Goal: Find specific page/section

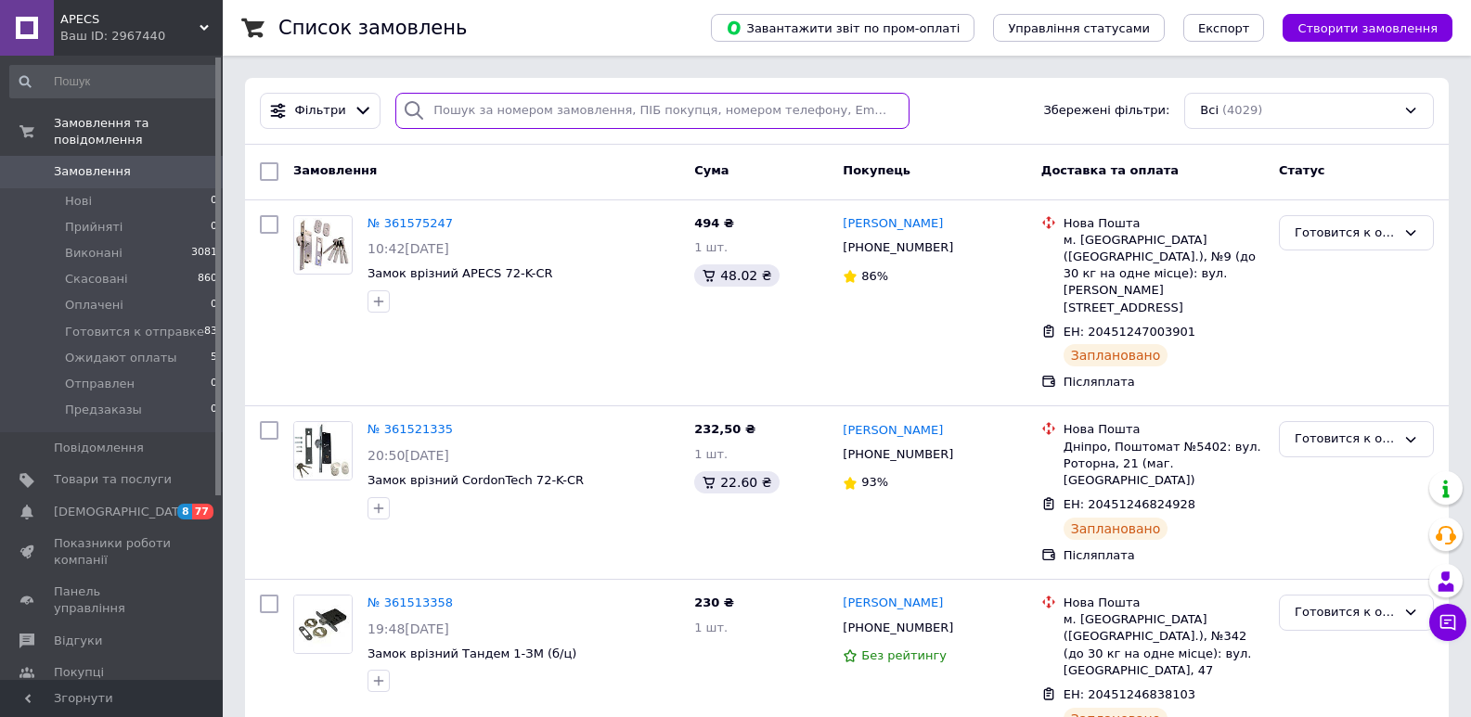
click at [512, 110] on input "search" at bounding box center [651, 111] width 513 height 36
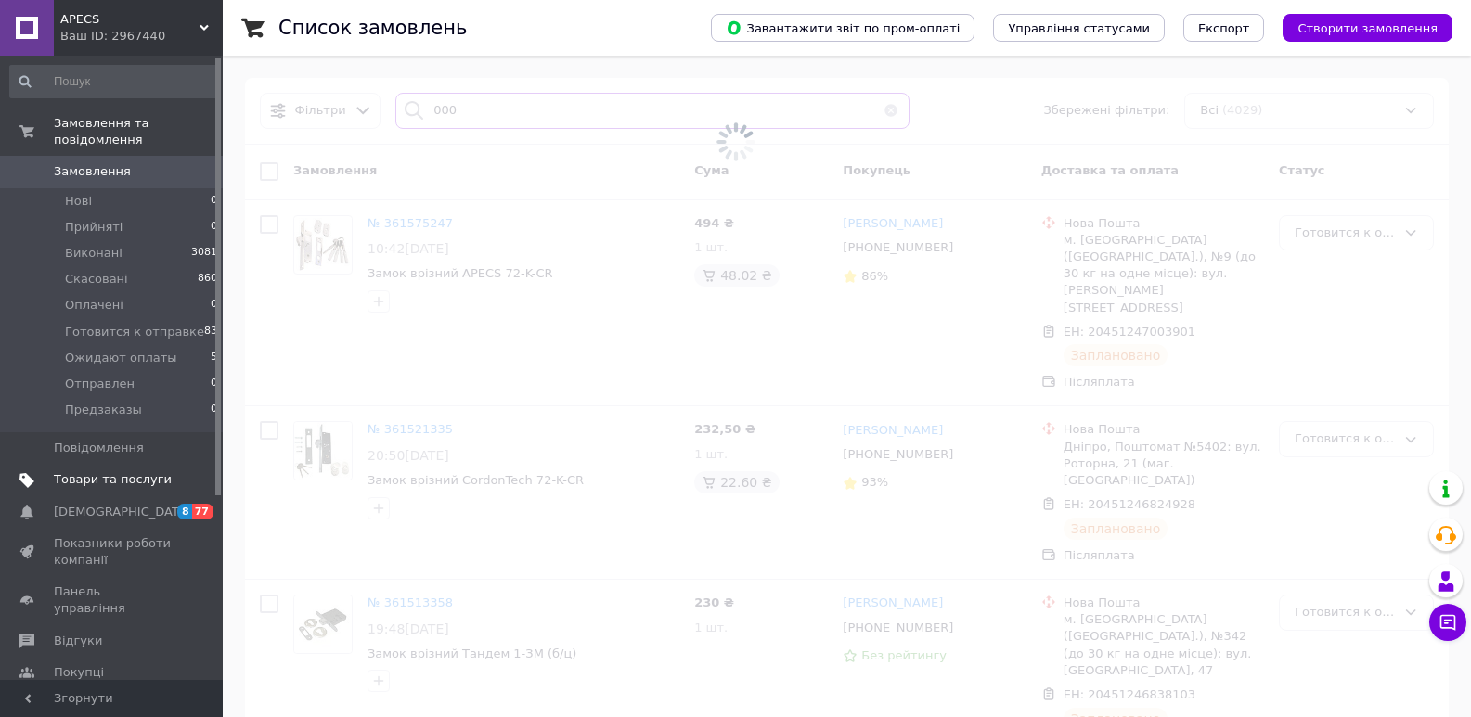
type input "000"
click at [157, 472] on span "Товари та послуги" at bounding box center [113, 480] width 118 height 17
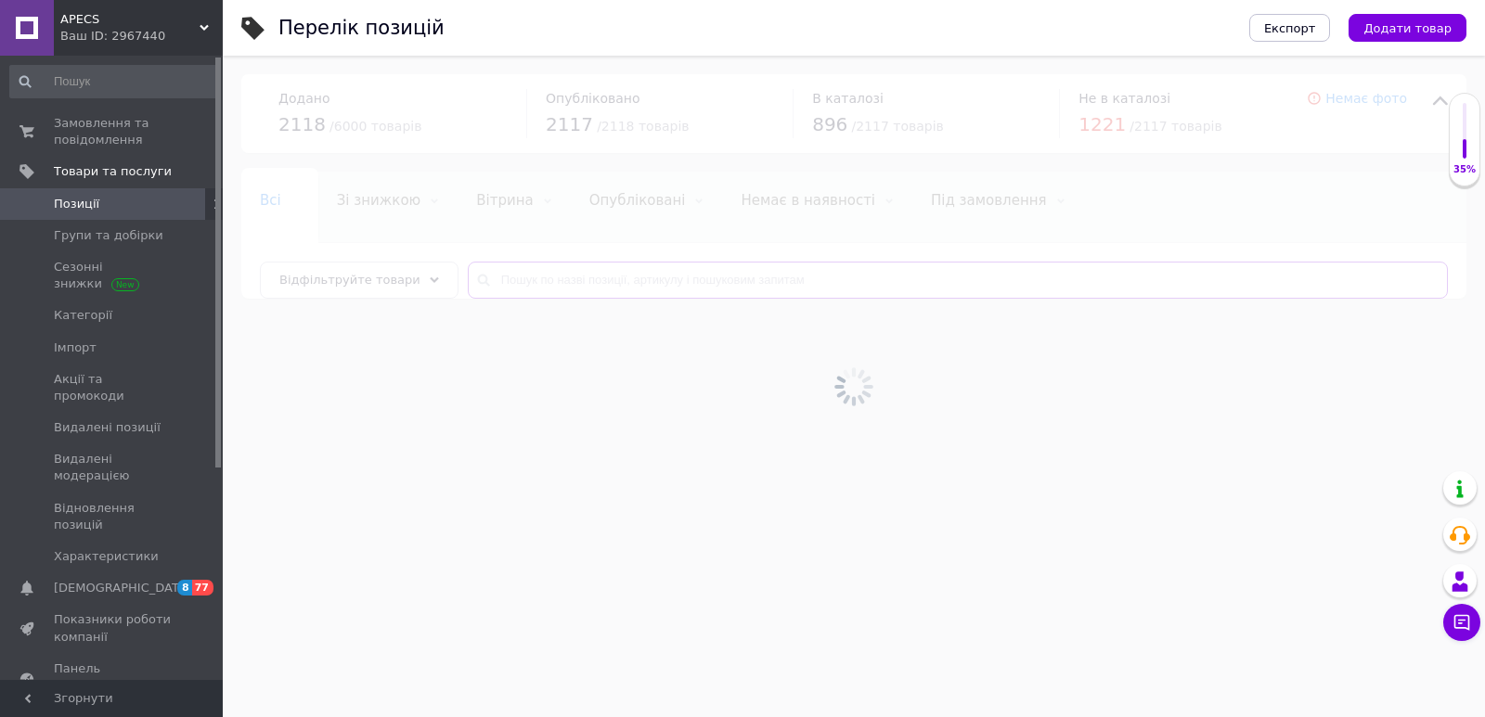
click at [472, 278] on input "text" at bounding box center [958, 280] width 980 height 37
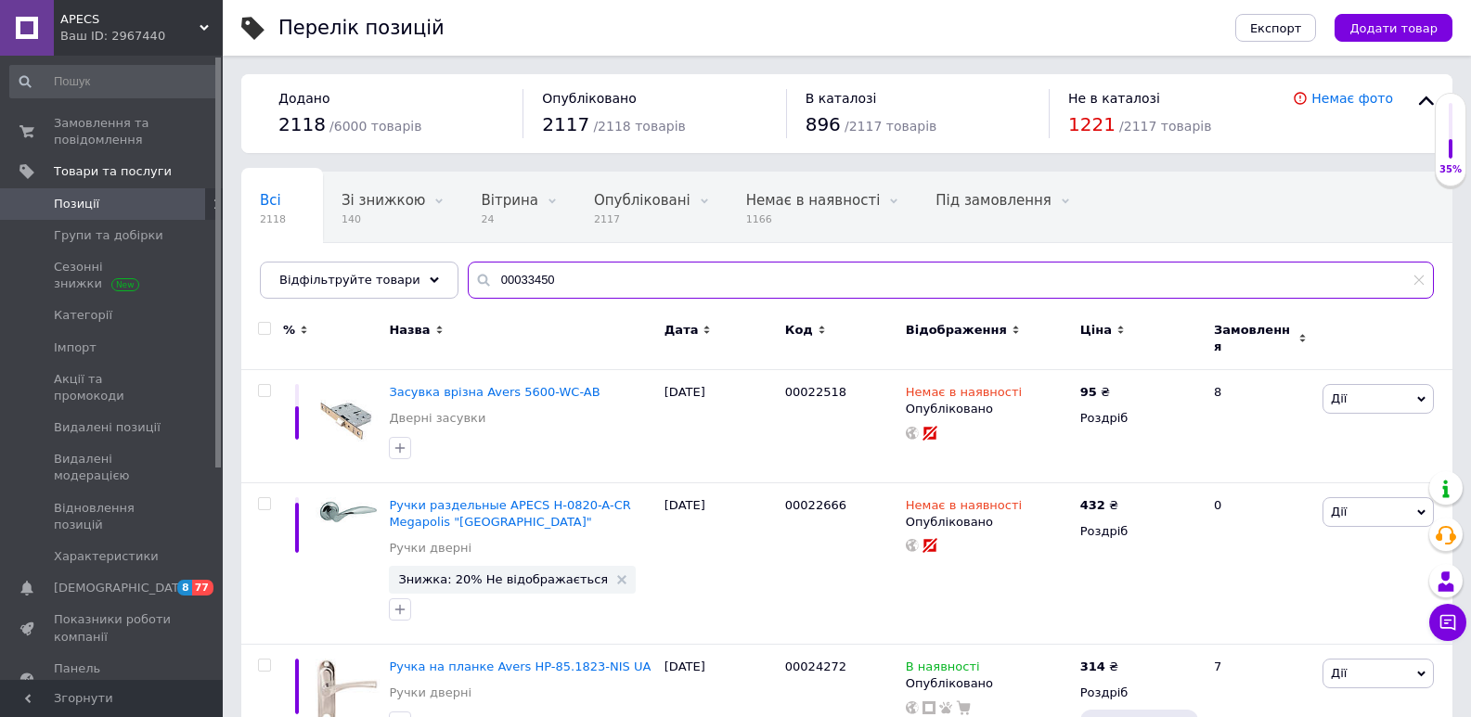
type input "00033450"
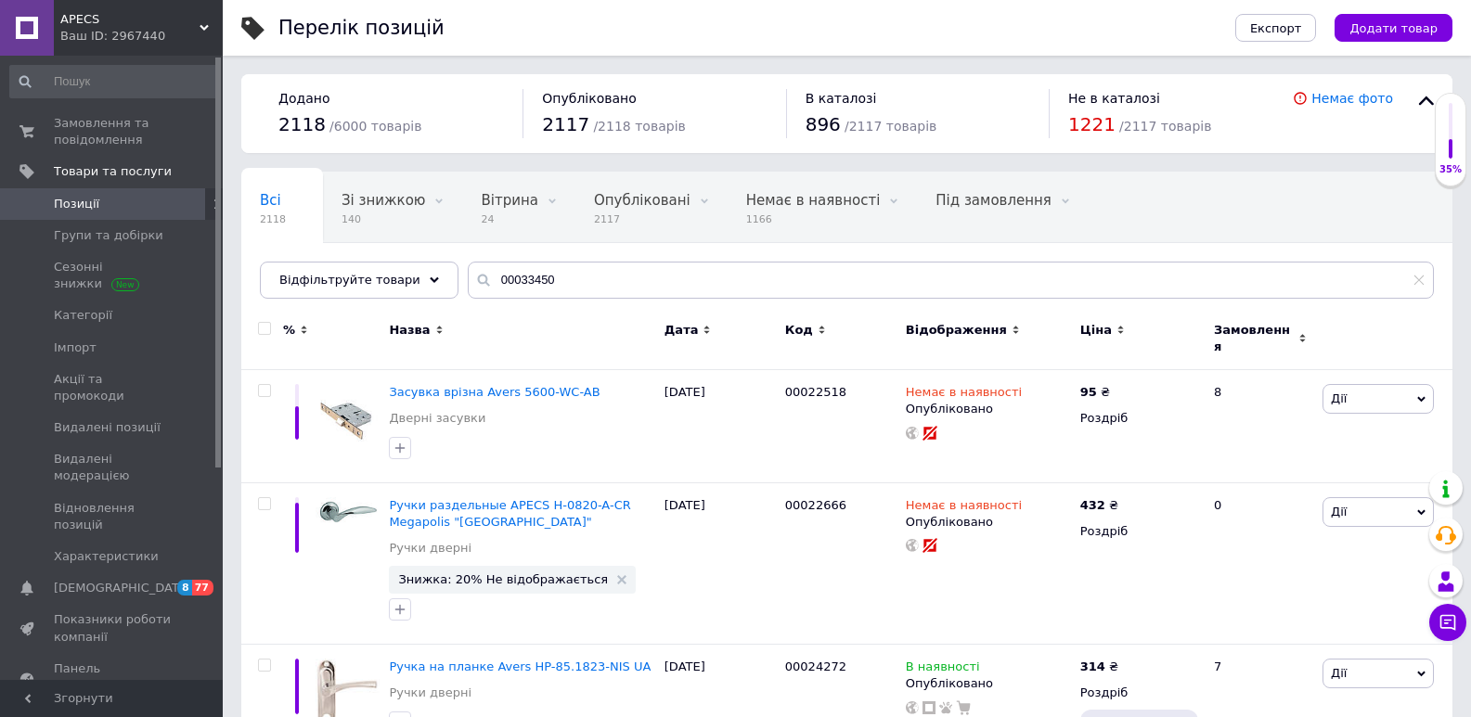
click at [786, 332] on span "Код" at bounding box center [799, 330] width 28 height 17
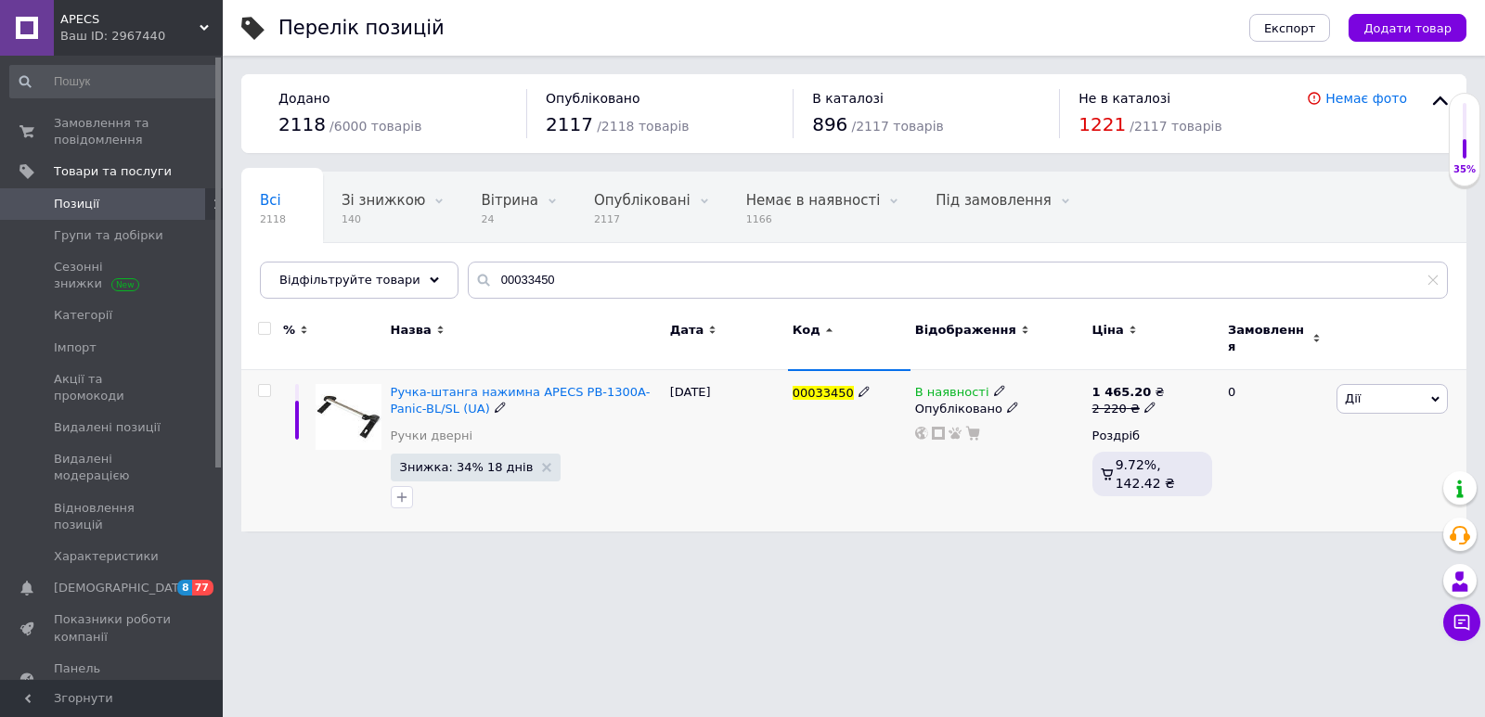
click at [333, 384] on img at bounding box center [349, 417] width 66 height 66
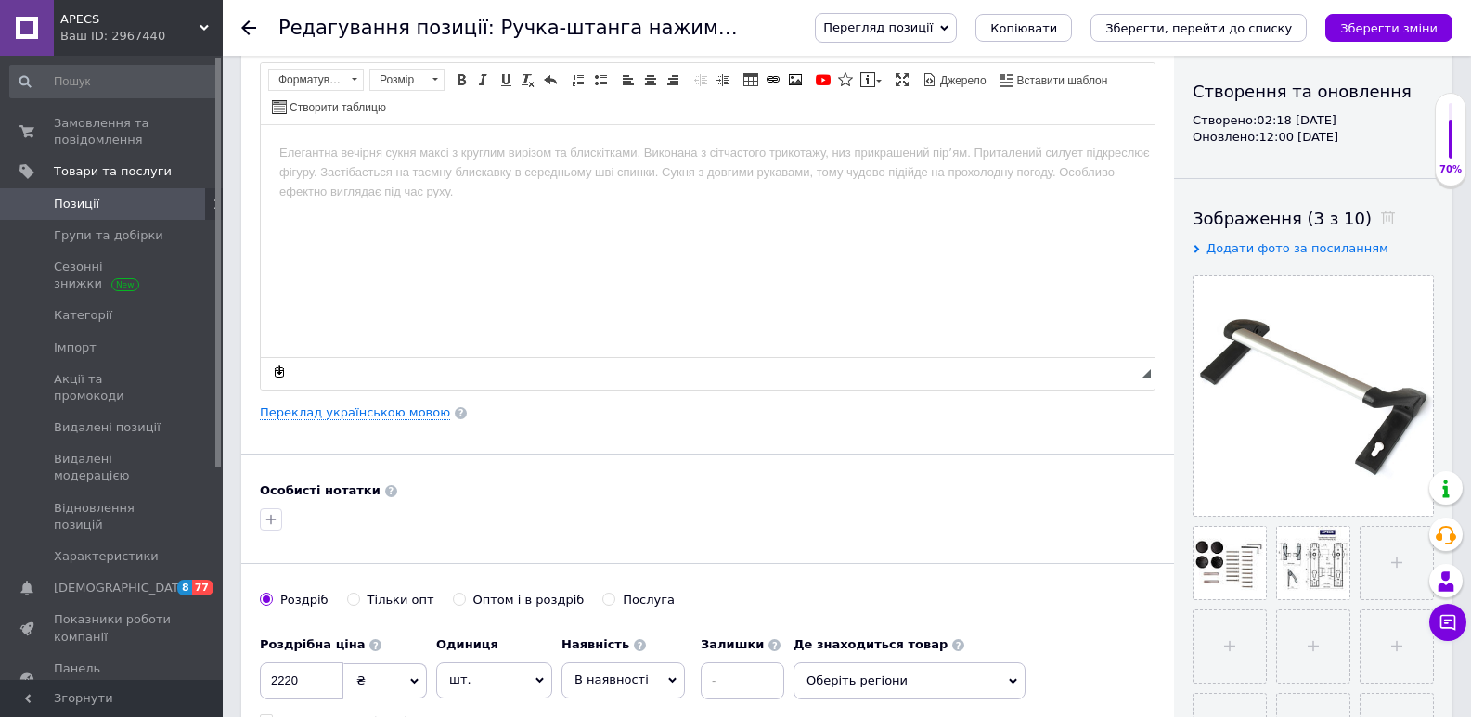
scroll to position [93, 0]
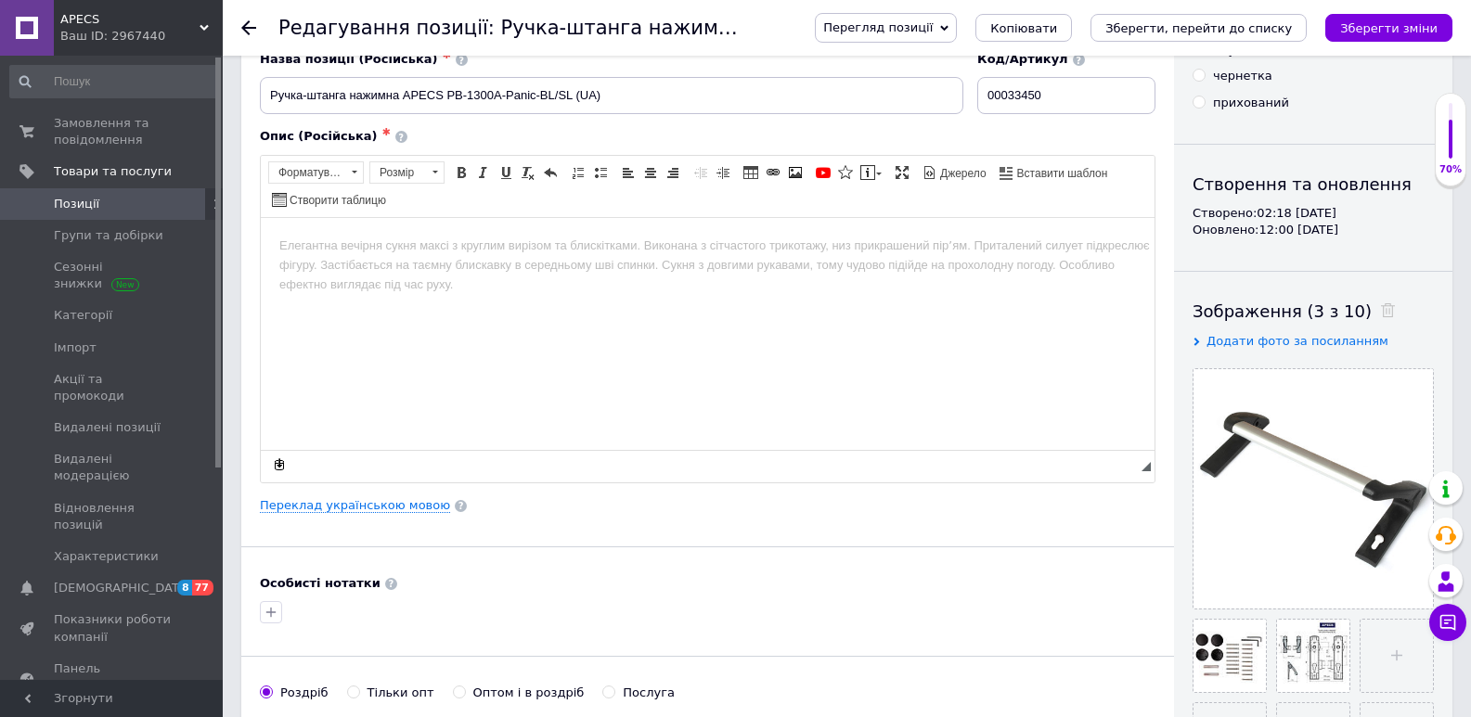
click at [933, 20] on span "Перегляд позиції" at bounding box center [878, 27] width 110 height 14
click at [925, 59] on li "Зберегти та переглянути на сайті" at bounding box center [961, 63] width 291 height 26
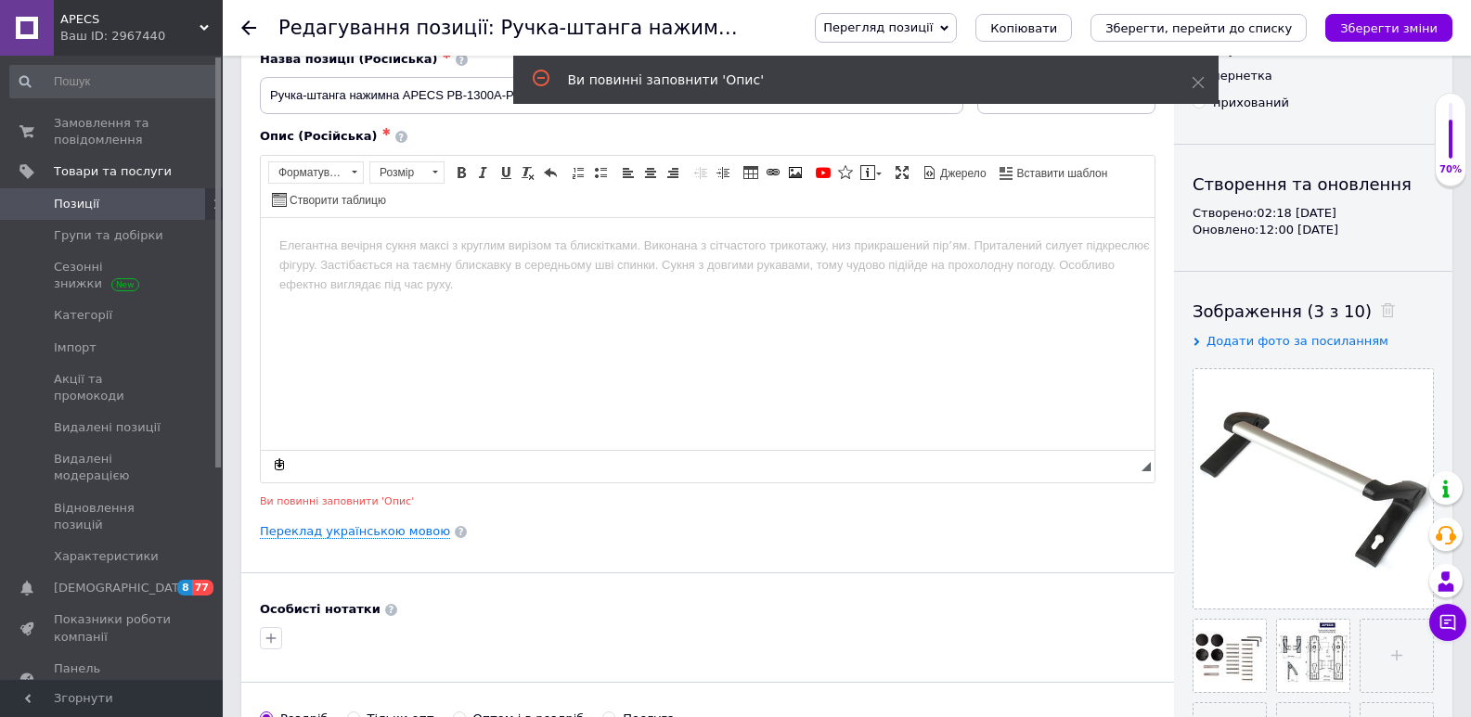
scroll to position [236, 0]
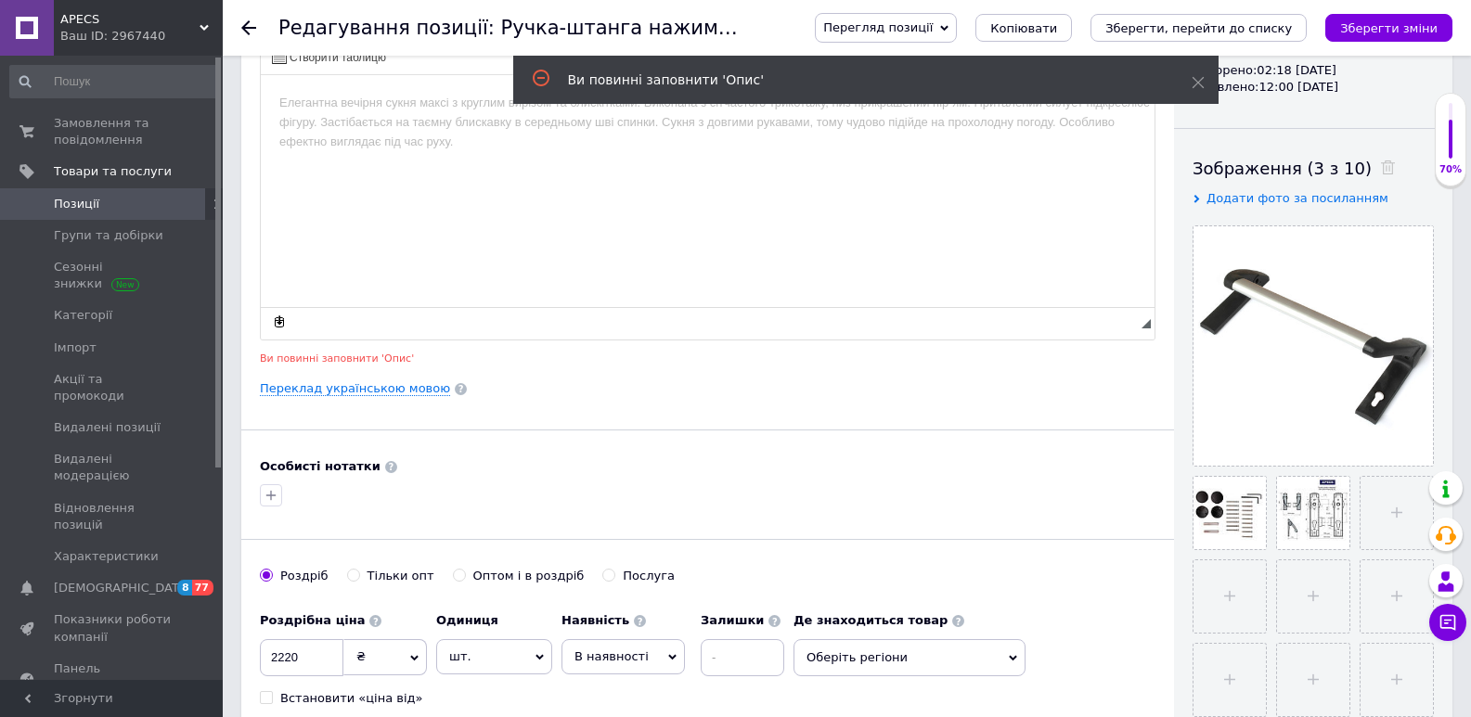
click at [933, 20] on span "Перегляд позиції" at bounding box center [878, 27] width 110 height 14
click at [1194, 76] on icon at bounding box center [1198, 82] width 13 height 13
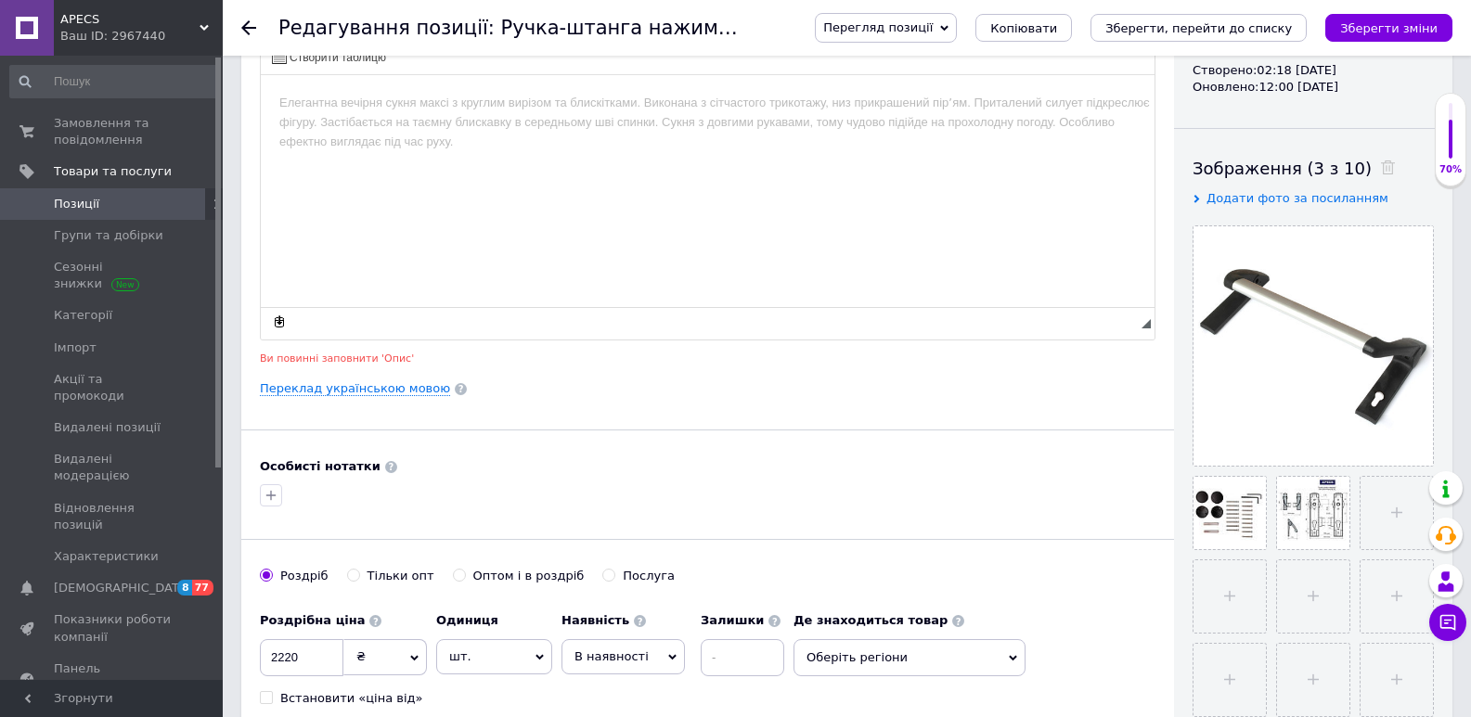
scroll to position [0, 0]
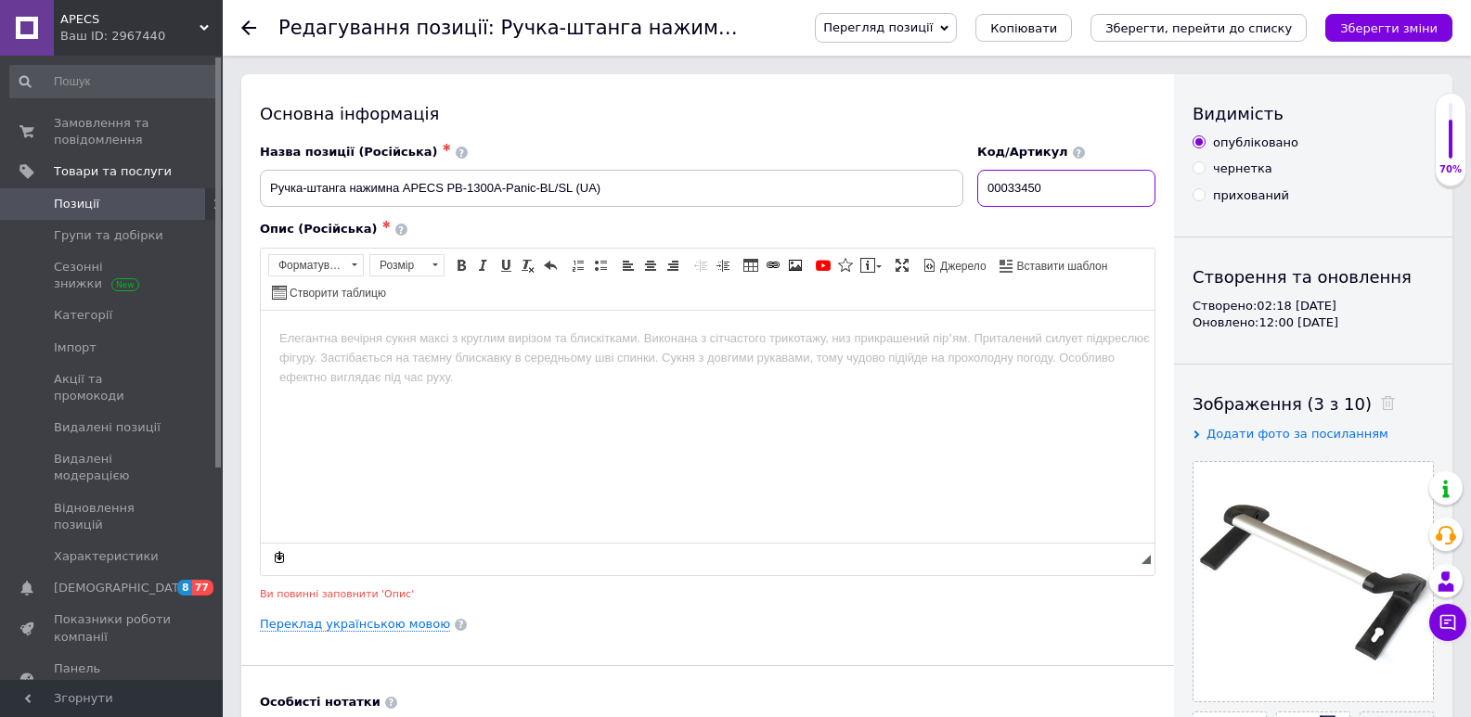
drag, startPoint x: 987, startPoint y: 188, endPoint x: 973, endPoint y: 186, distance: 14.2
click at [973, 186] on div "Код/Артикул 00033450" at bounding box center [1067, 175] width 192 height 77
click at [98, 16] on span "APECS" at bounding box center [129, 19] width 139 height 17
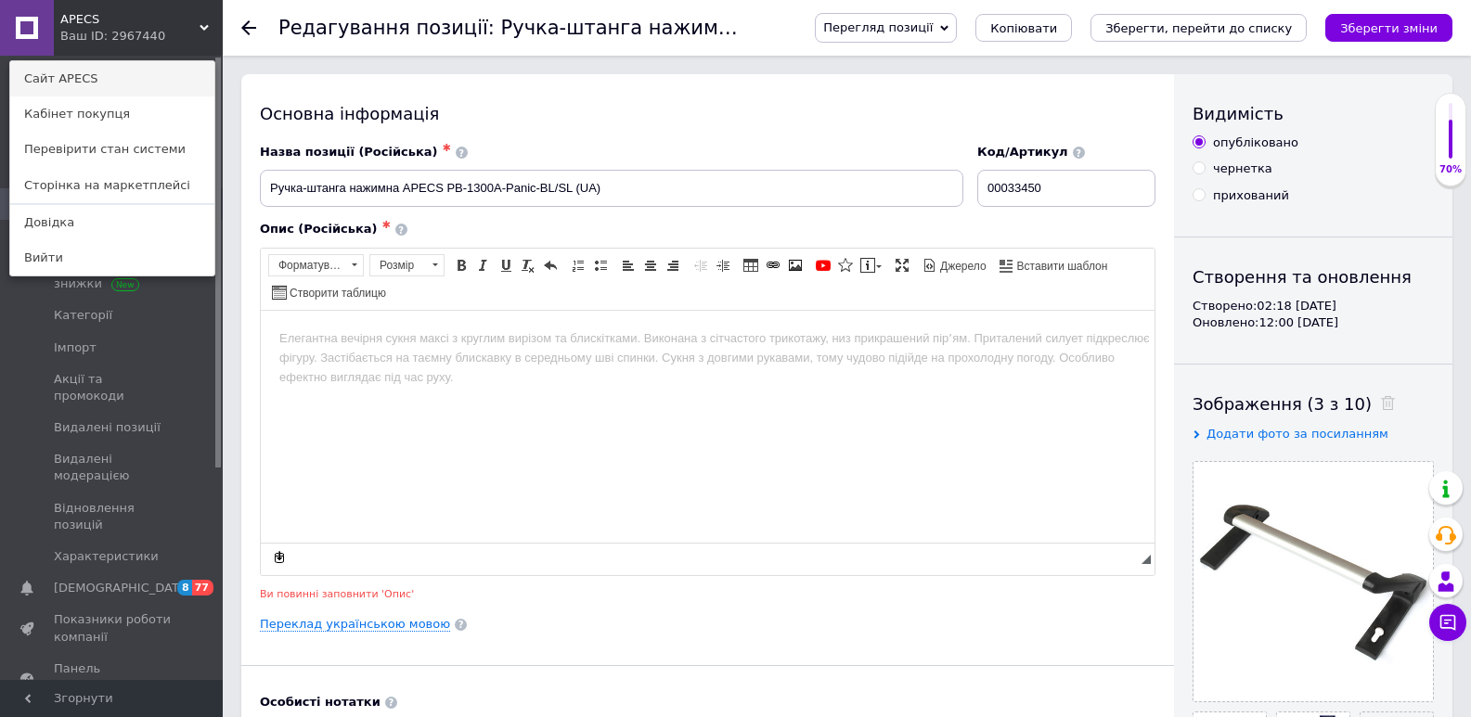
click at [90, 71] on link "Сайт APECS" at bounding box center [112, 78] width 204 height 35
